Goal: Find specific page/section: Find specific page/section

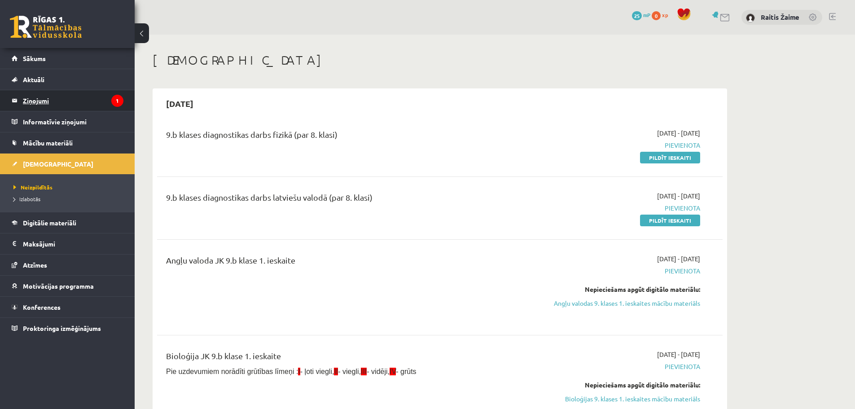
click at [71, 98] on legend "Ziņojumi 1" at bounding box center [73, 100] width 100 height 21
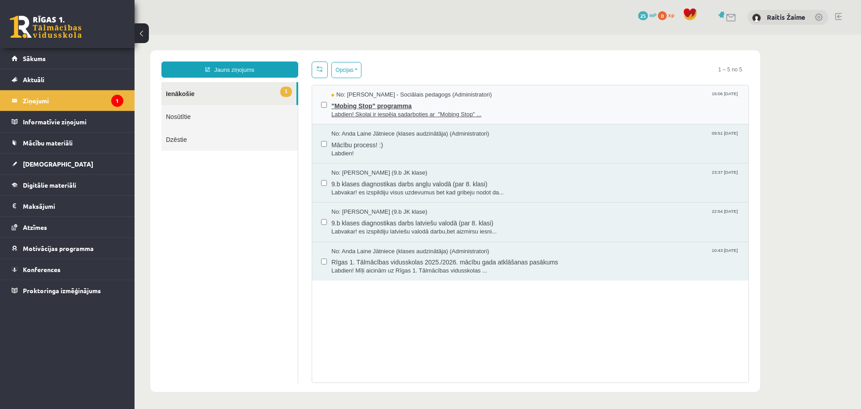
click at [548, 105] on span ""Mobing Stop" programma" at bounding box center [536, 104] width 408 height 11
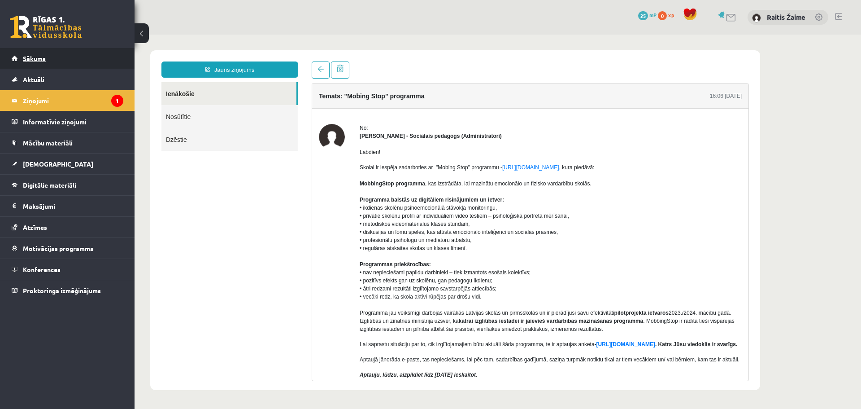
click at [30, 57] on span "Sākums" at bounding box center [34, 58] width 23 height 8
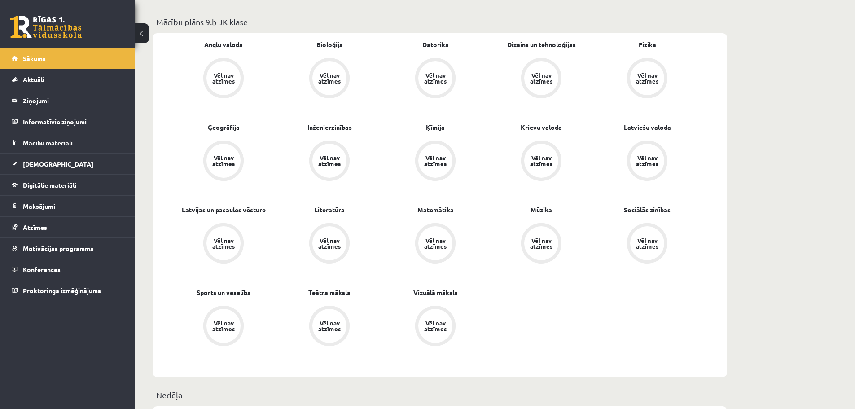
scroll to position [226, 0]
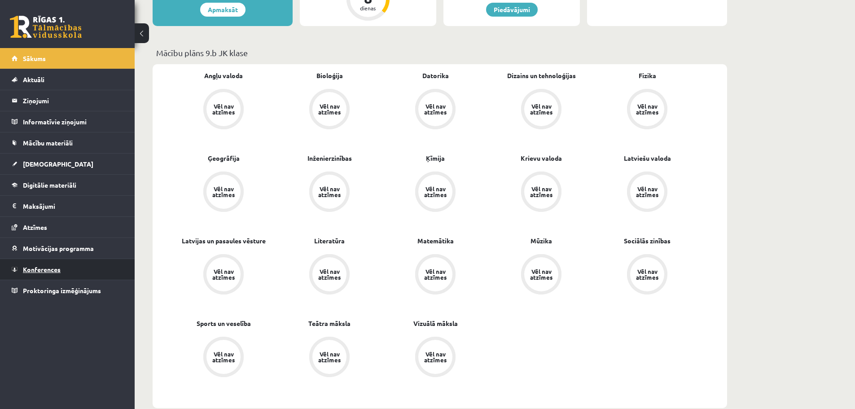
click at [50, 266] on span "Konferences" at bounding box center [42, 269] width 38 height 8
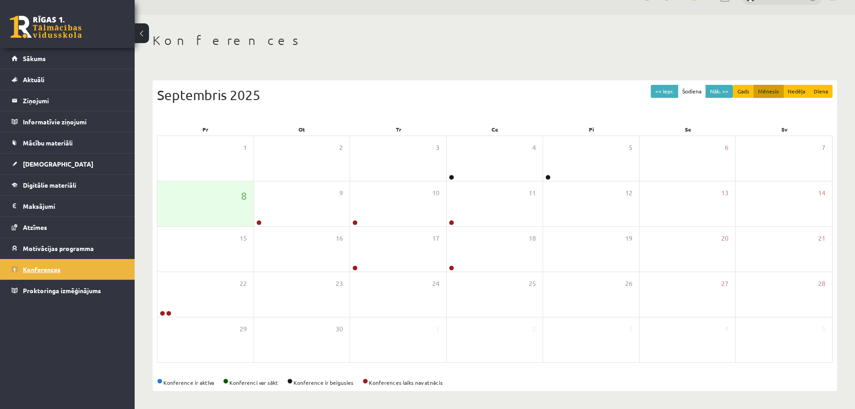
scroll to position [20, 0]
click at [288, 201] on div "9" at bounding box center [302, 203] width 96 height 45
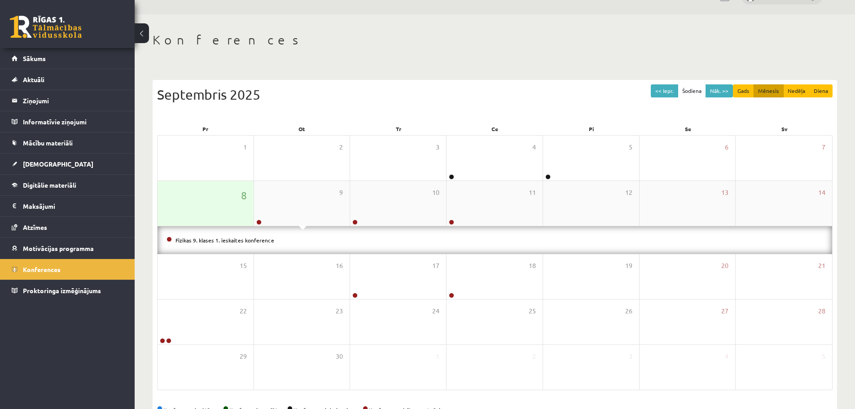
click at [238, 210] on div "8" at bounding box center [205, 203] width 96 height 45
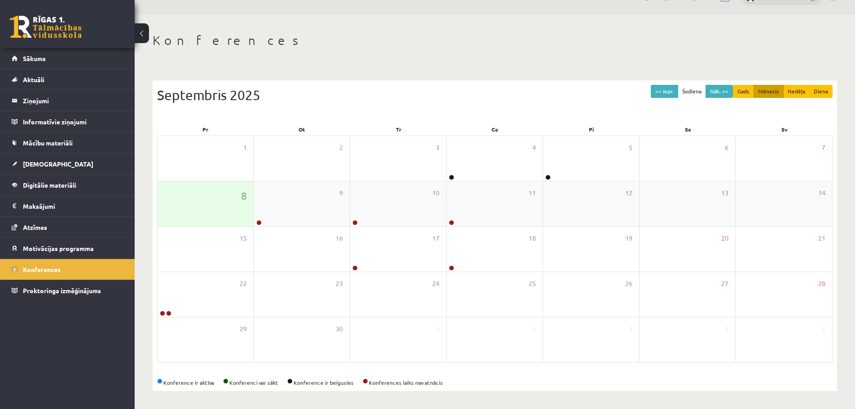
click at [238, 210] on div "8" at bounding box center [205, 203] width 96 height 45
click at [302, 216] on div "9" at bounding box center [302, 203] width 96 height 45
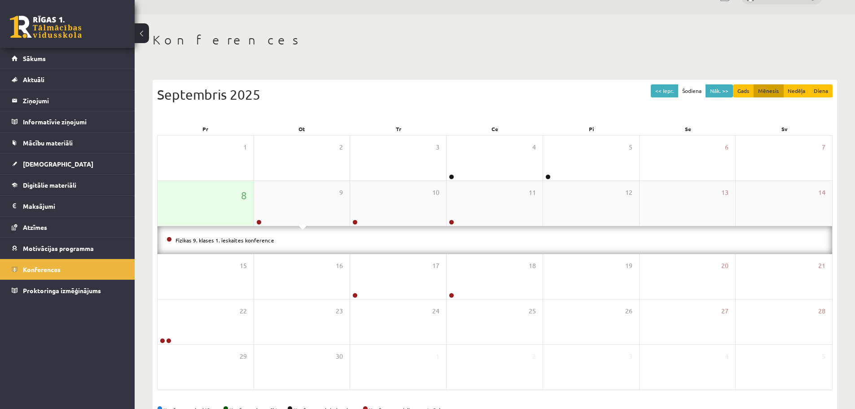
click at [216, 201] on div "8" at bounding box center [205, 203] width 96 height 45
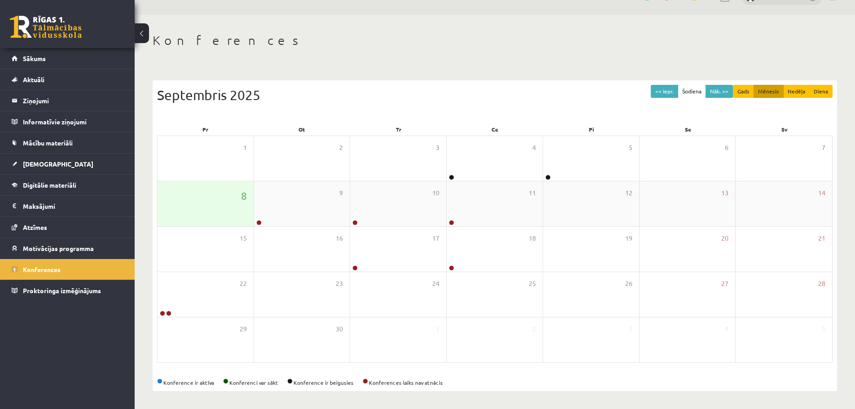
click at [215, 208] on div "8" at bounding box center [205, 203] width 96 height 45
click at [214, 210] on div "8" at bounding box center [205, 203] width 96 height 45
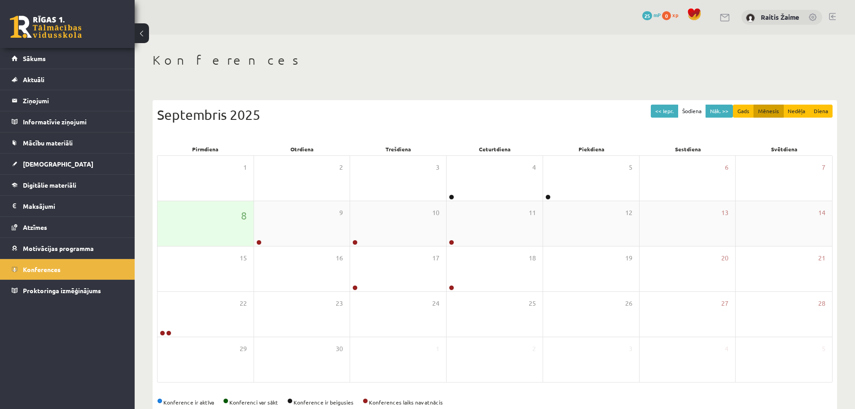
scroll to position [20, 0]
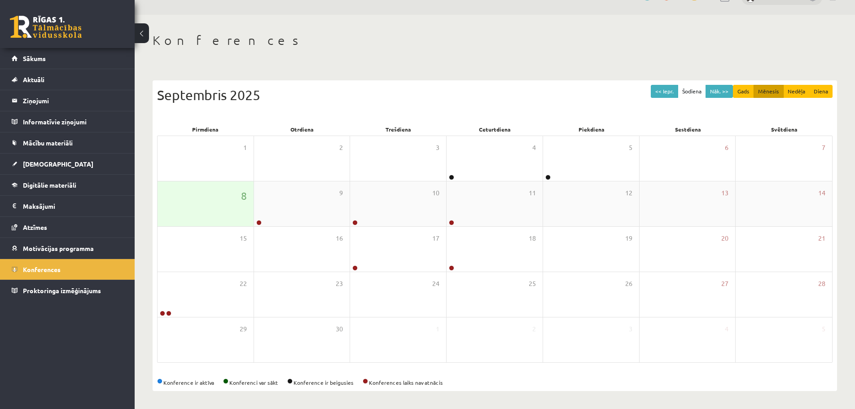
click at [218, 198] on div "8" at bounding box center [205, 203] width 96 height 45
click at [51, 272] on span "Konferences" at bounding box center [42, 269] width 38 height 8
click at [239, 198] on div "8" at bounding box center [205, 203] width 96 height 45
click at [293, 199] on div "9" at bounding box center [302, 203] width 96 height 45
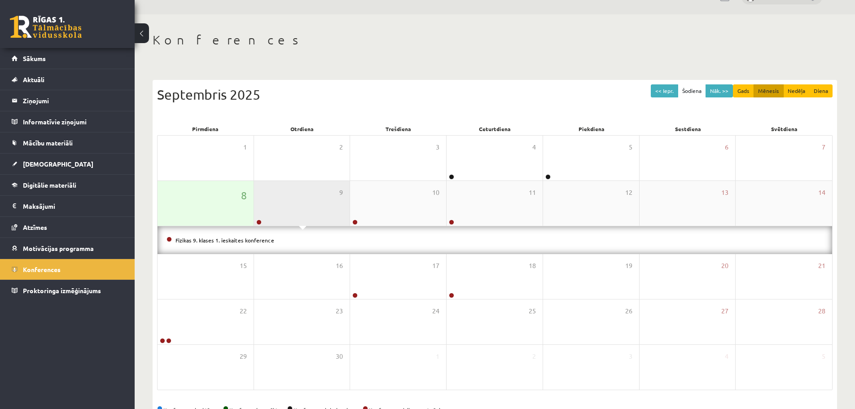
click at [293, 199] on div "9" at bounding box center [302, 203] width 96 height 45
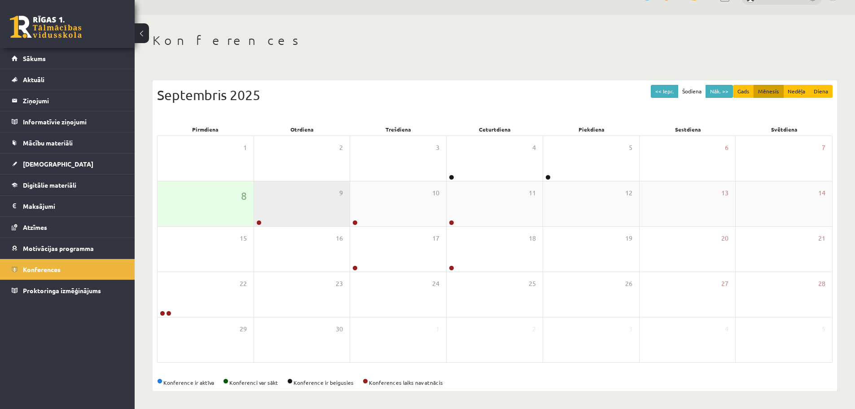
click at [293, 199] on div "9" at bounding box center [302, 203] width 96 height 45
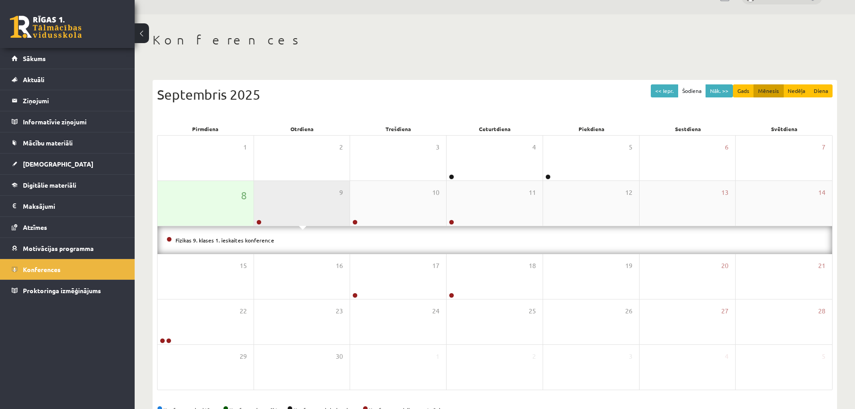
click at [293, 199] on div "9" at bounding box center [302, 203] width 96 height 45
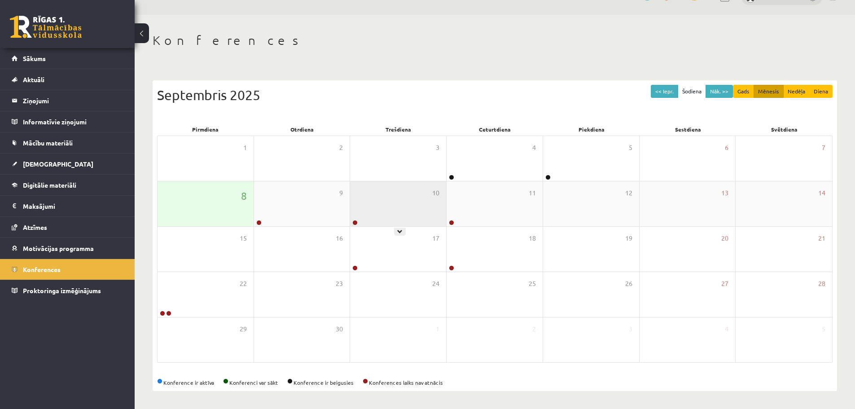
click at [383, 206] on div "10" at bounding box center [398, 203] width 96 height 45
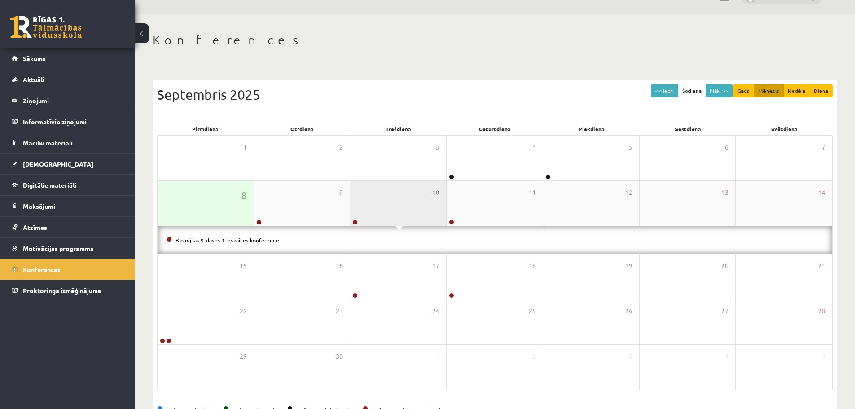
click at [383, 206] on div "10" at bounding box center [398, 203] width 96 height 45
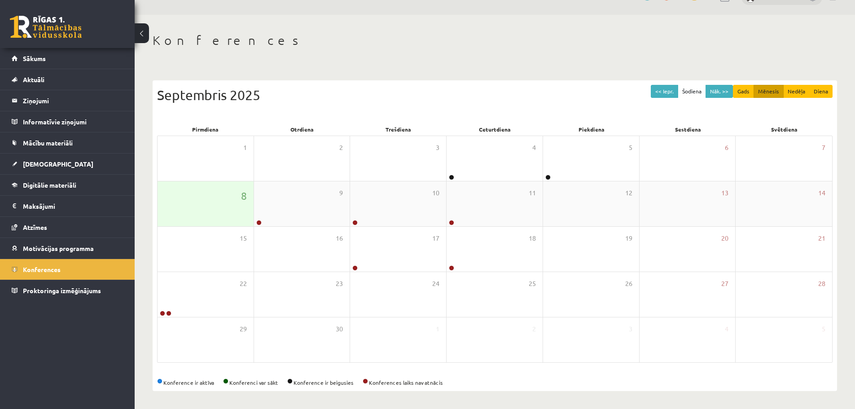
click at [191, 196] on div "8" at bounding box center [205, 203] width 96 height 45
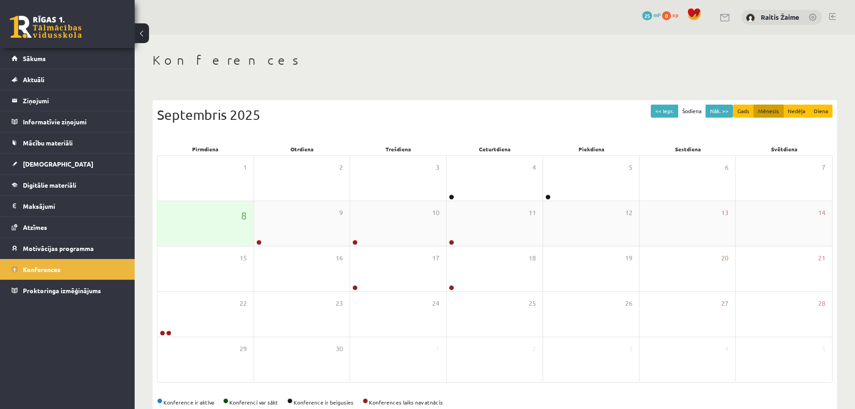
scroll to position [20, 0]
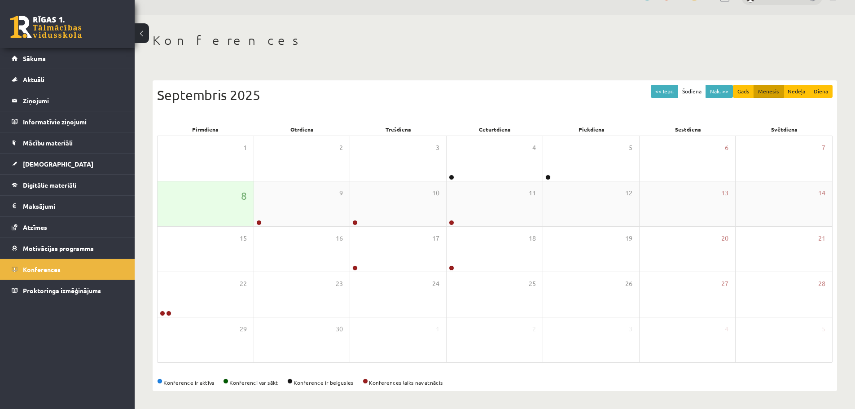
click at [211, 203] on div "8" at bounding box center [205, 203] width 96 height 45
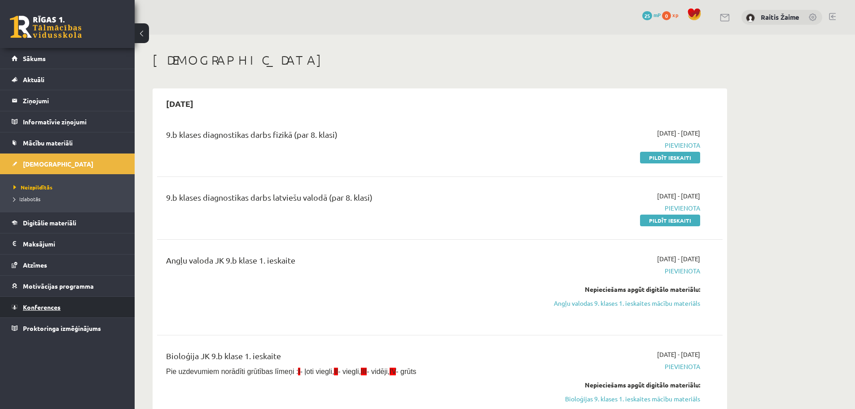
click at [41, 310] on span "Konferences" at bounding box center [42, 307] width 38 height 8
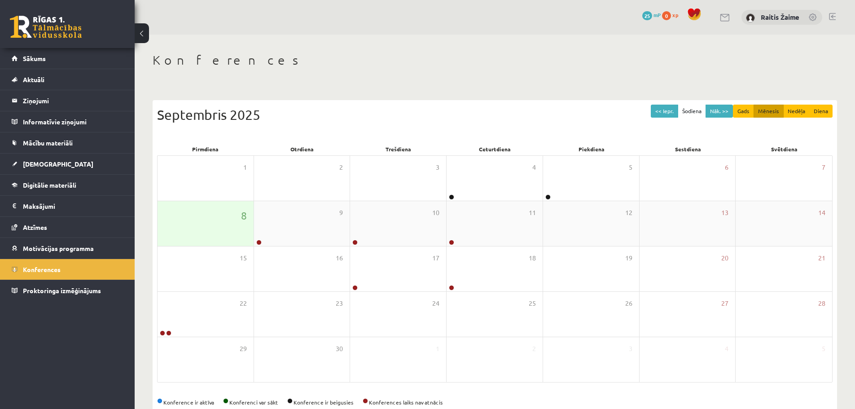
click at [214, 228] on div "8" at bounding box center [205, 223] width 96 height 45
click at [215, 228] on div "8" at bounding box center [205, 223] width 96 height 45
